Goal: Check status: Check status

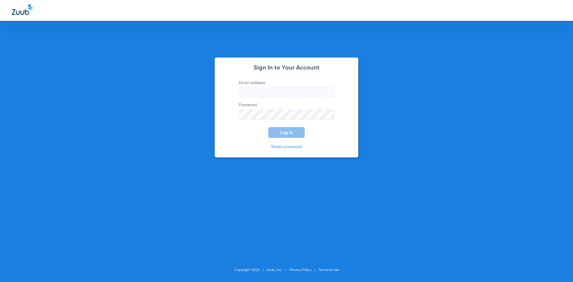
type input "[EMAIL_ADDRESS][DOMAIN_NAME]"
click at [291, 133] on span "Log In" at bounding box center [286, 132] width 13 height 5
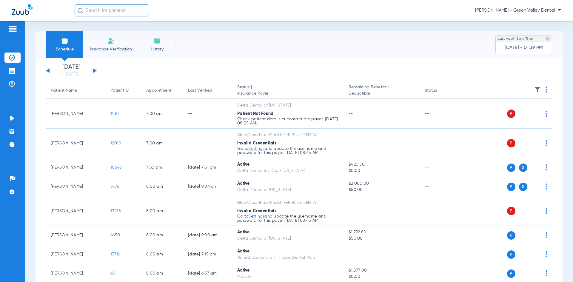
click at [93, 69] on div "[DATE] [DATE] [DATE] [DATE] [DATE] [DATE] [DATE] [DATE] [DATE] [DATE] [DATE] [D…" at bounding box center [71, 70] width 51 height 13
click at [93, 69] on button at bounding box center [95, 70] width 4 height 4
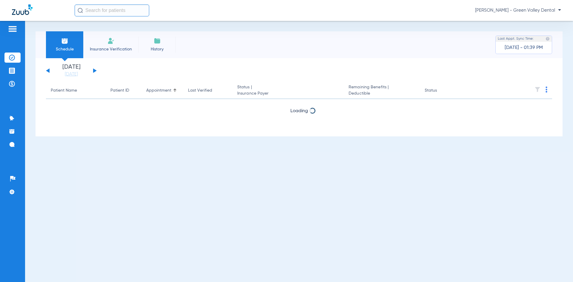
click at [94, 69] on button at bounding box center [95, 70] width 4 height 4
drag, startPoint x: 44, startPoint y: 71, endPoint x: 49, endPoint y: 72, distance: 4.9
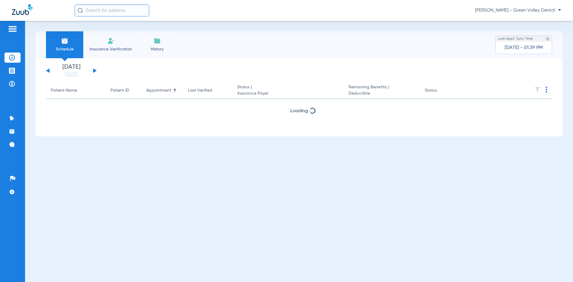
click at [44, 71] on div "[DATE] [DATE] [DATE] [DATE] [DATE] [DATE] [DATE] [DATE] [DATE] [DATE] [DATE] [D…" at bounding box center [299, 97] width 527 height 78
click at [49, 72] on button at bounding box center [48, 70] width 4 height 4
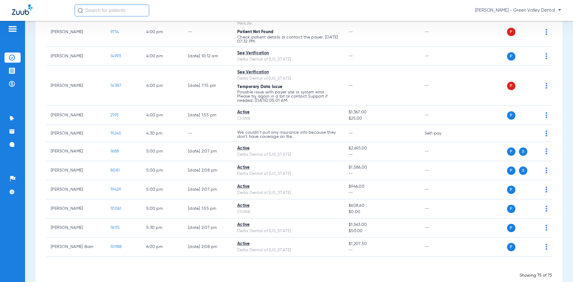
scroll to position [1366, 0]
